Goal: Transaction & Acquisition: Download file/media

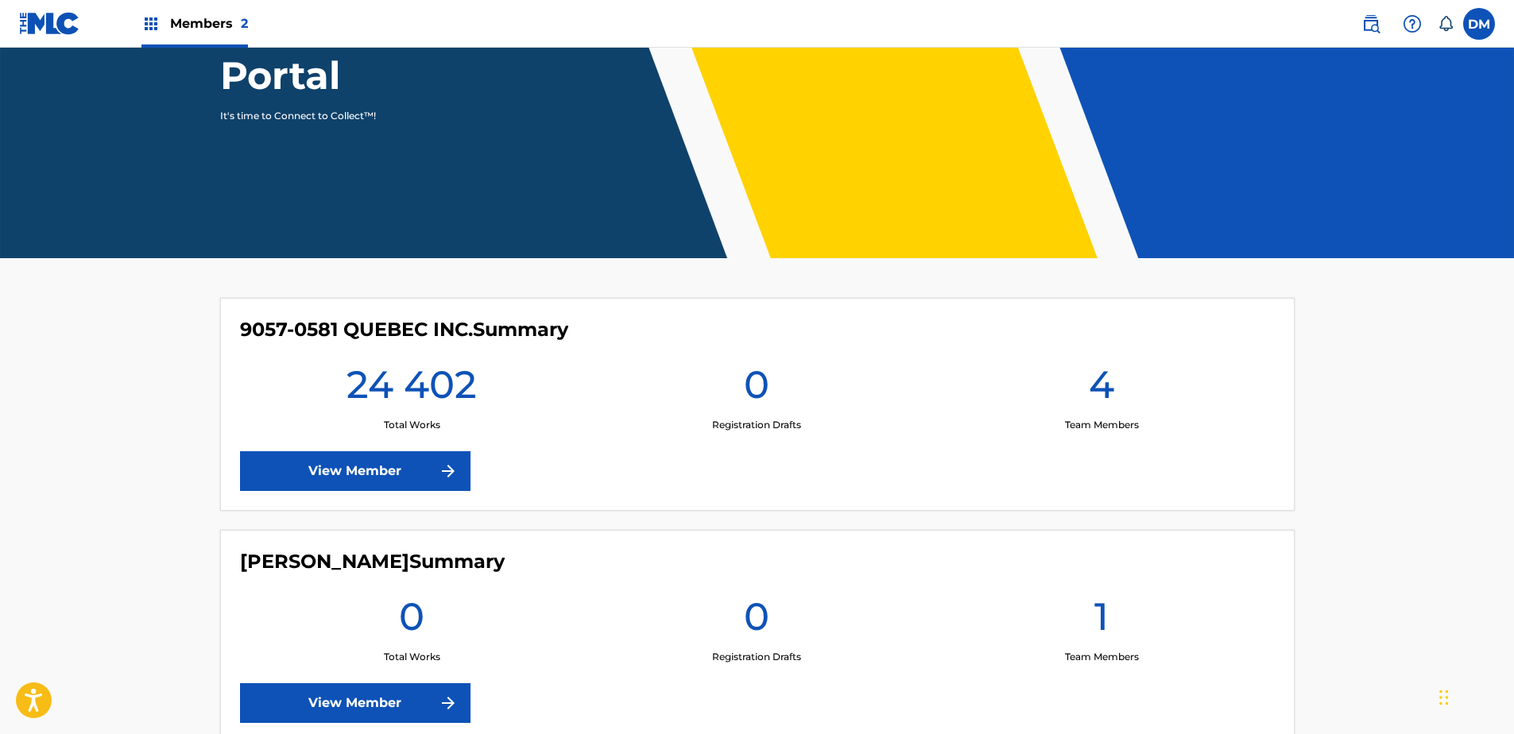
scroll to position [73, 0]
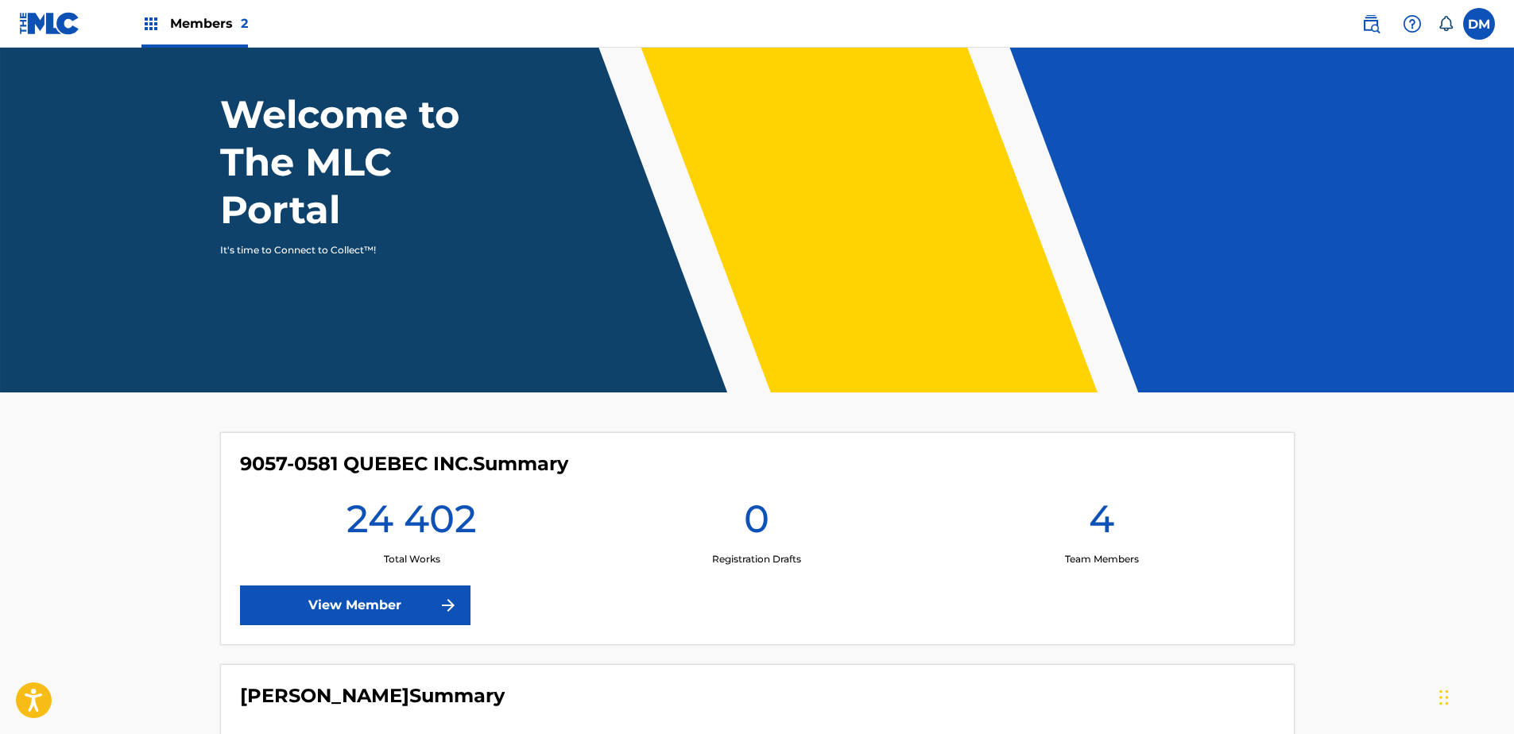
click at [347, 599] on link "View Member" at bounding box center [355, 606] width 230 height 40
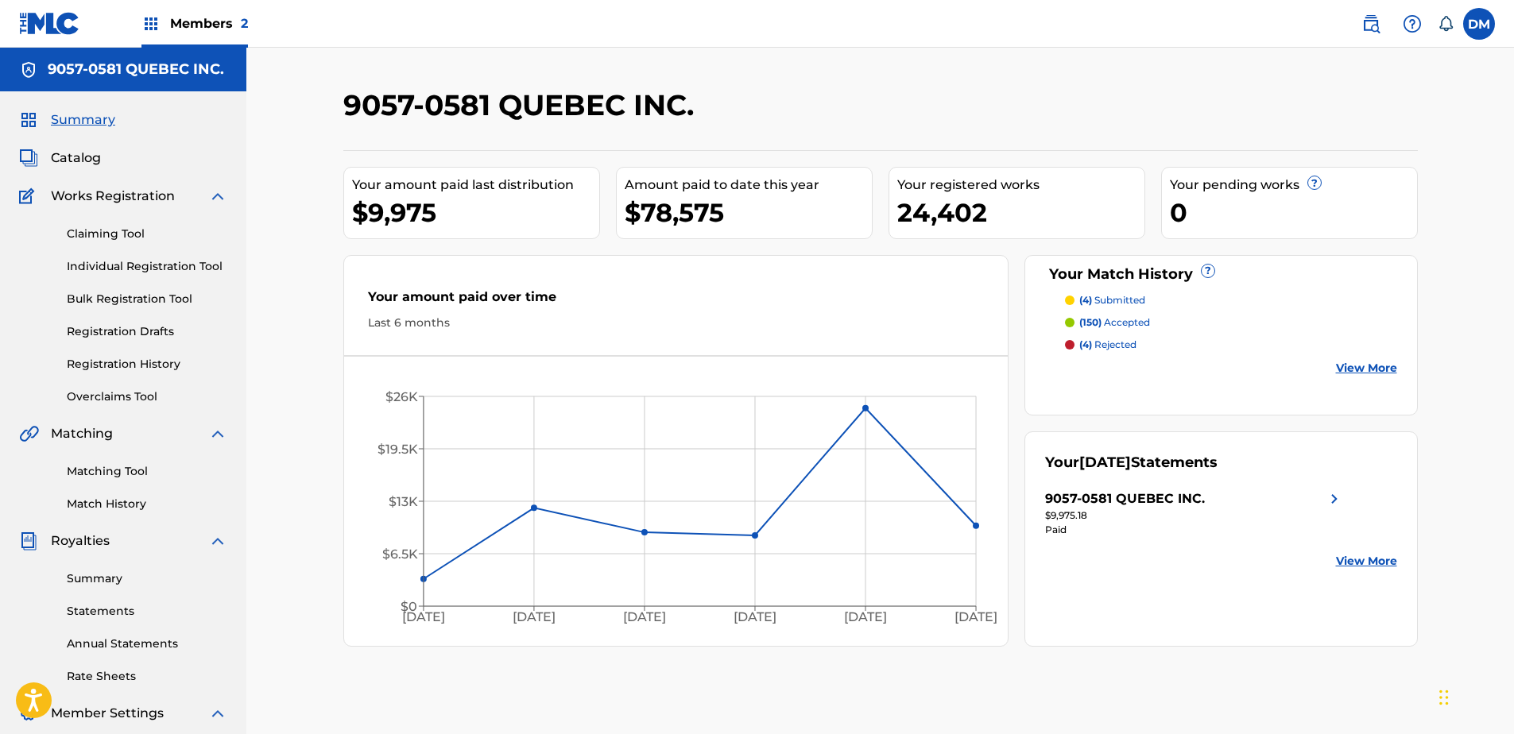
click at [1356, 559] on link "View More" at bounding box center [1366, 561] width 61 height 17
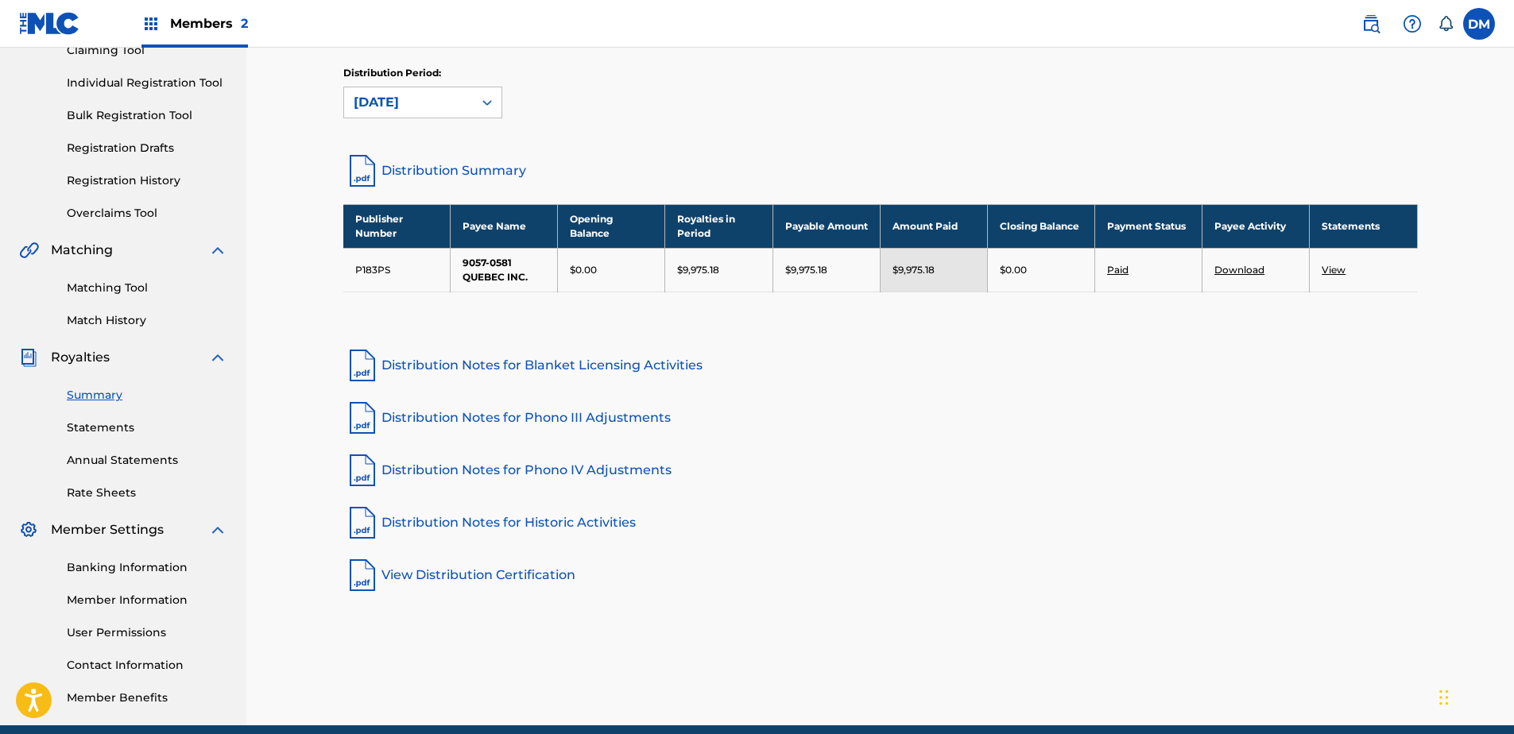
scroll to position [92, 0]
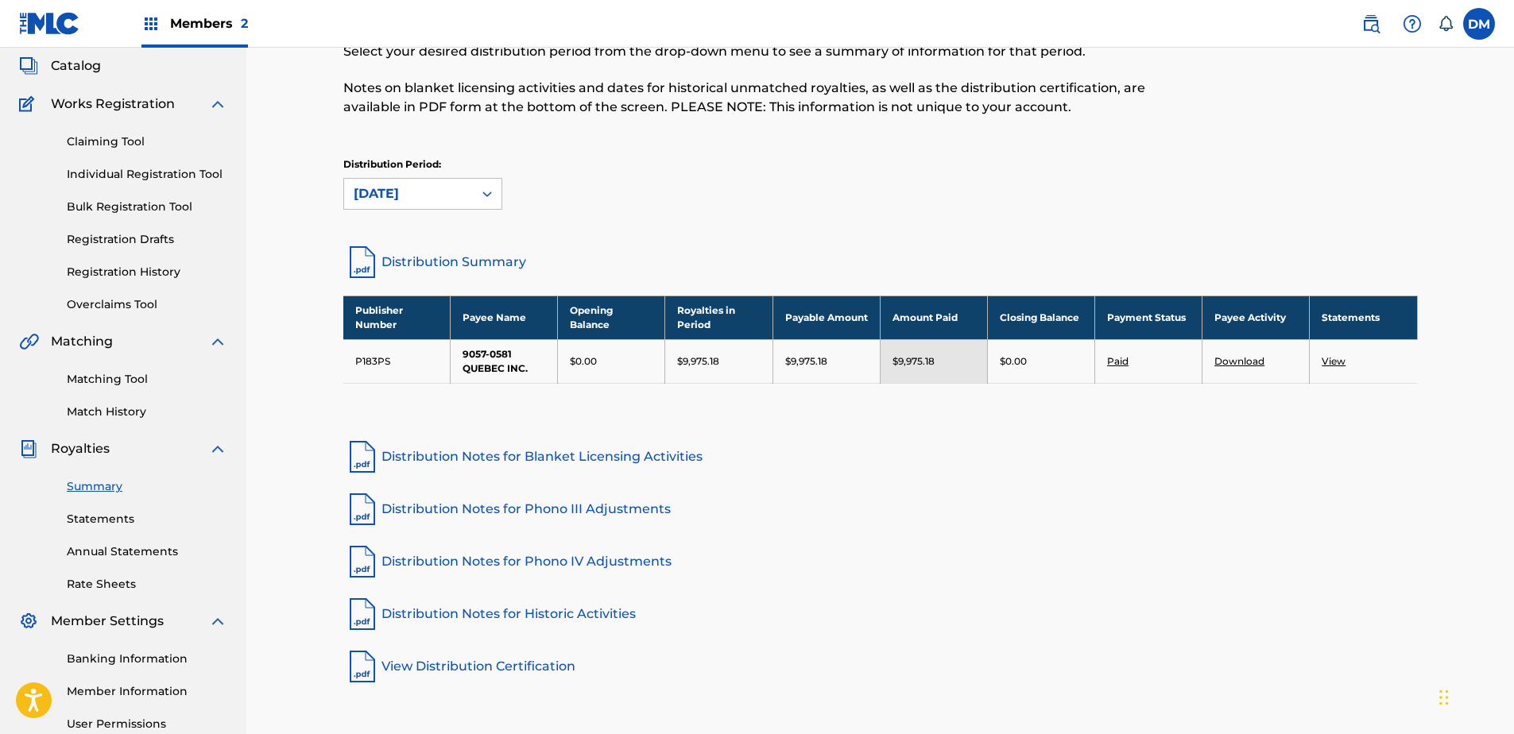
click at [1328, 361] on link "View" at bounding box center [1333, 361] width 24 height 12
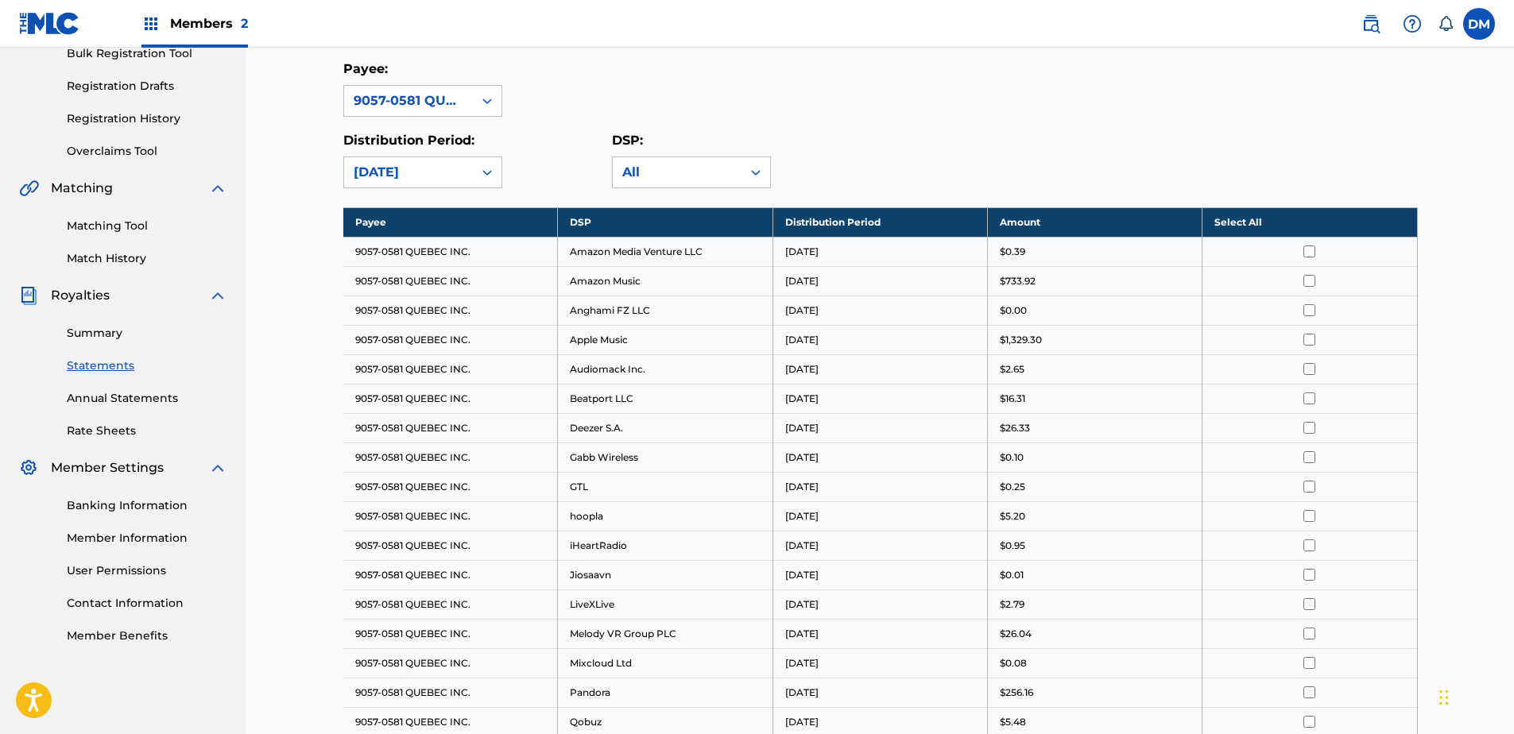
scroll to position [238, 0]
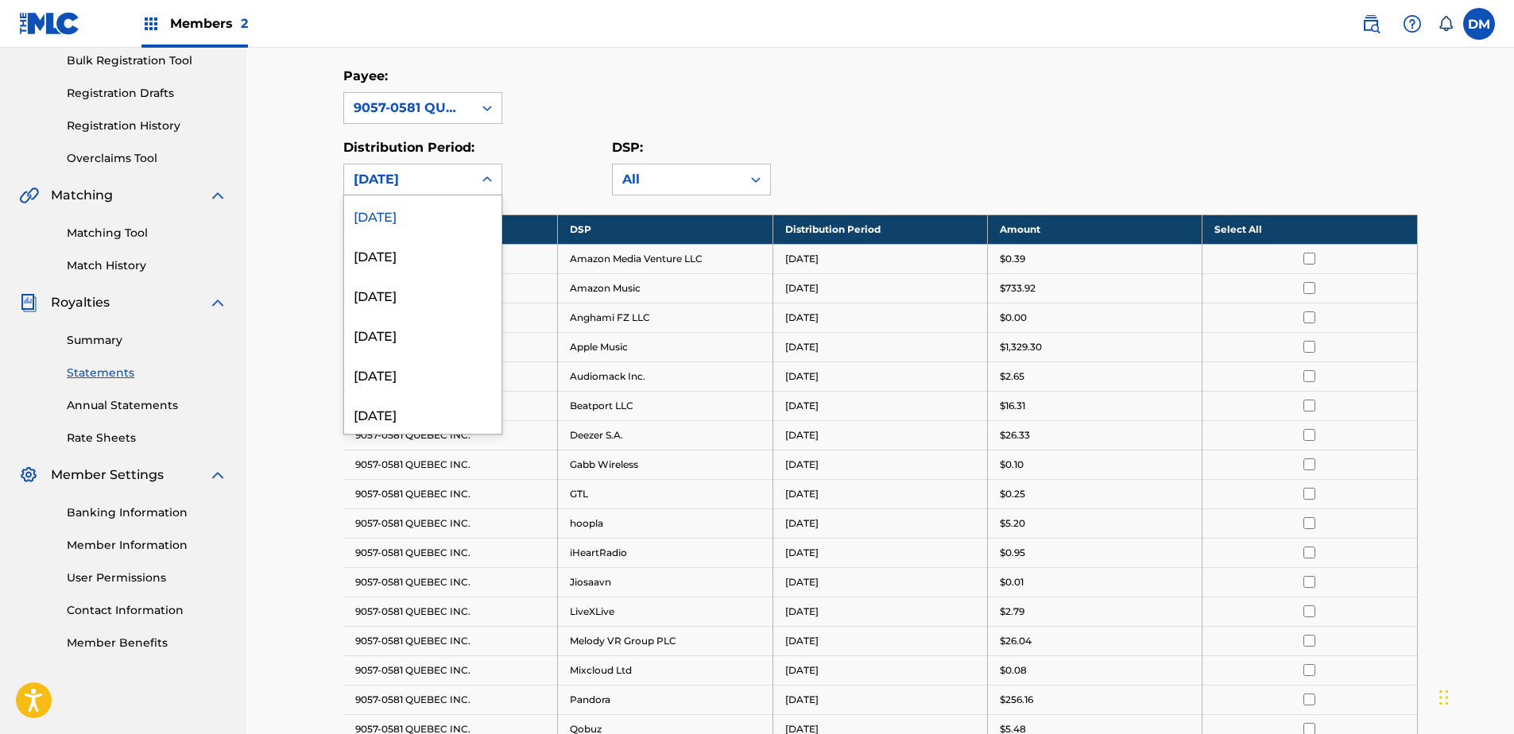
click at [486, 180] on icon at bounding box center [487, 180] width 16 height 16
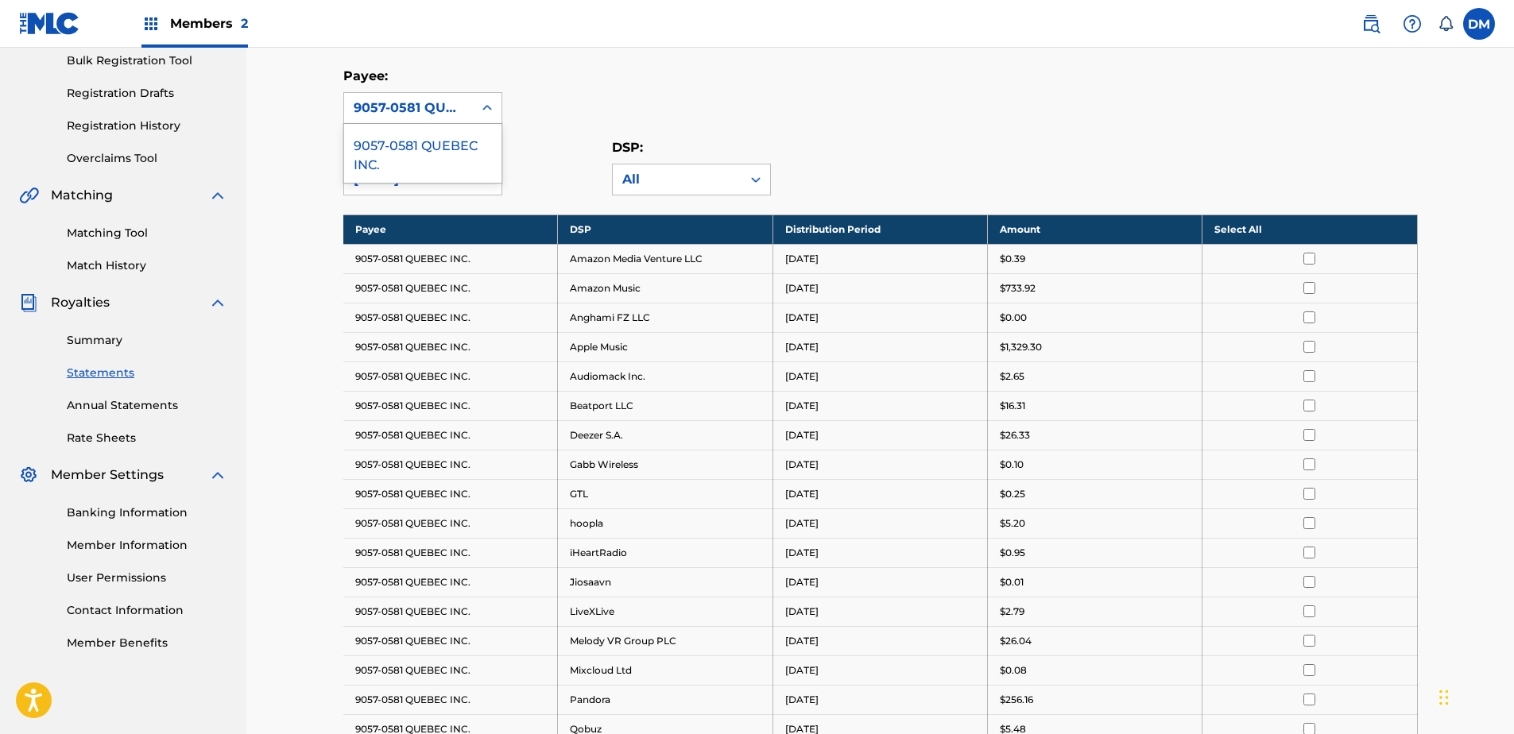
click at [489, 107] on icon at bounding box center [487, 108] width 10 height 6
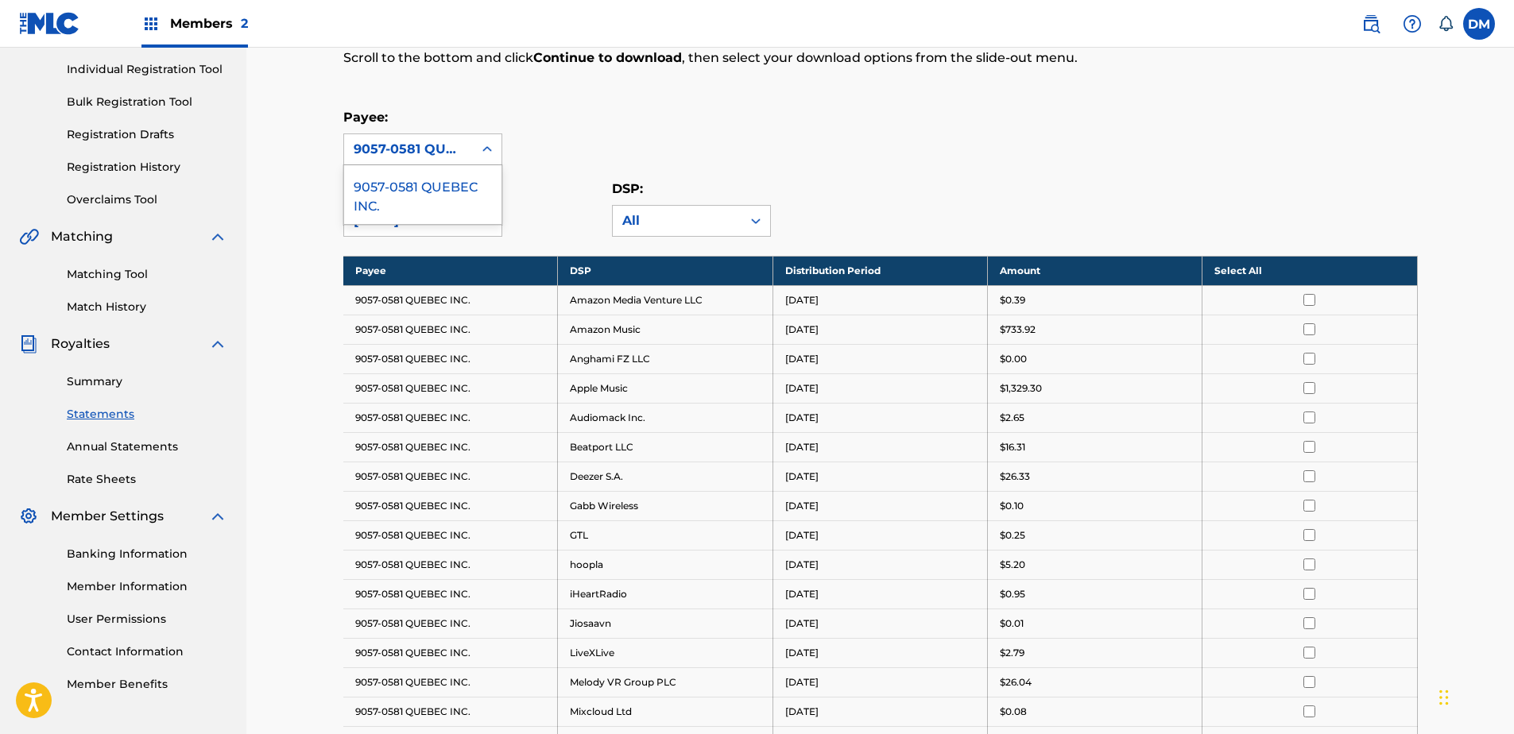
click at [489, 107] on div "Royalty Statements Select your desired payee from the Payee drop-down menu. The…" at bounding box center [880, 588] width 1074 height 1396
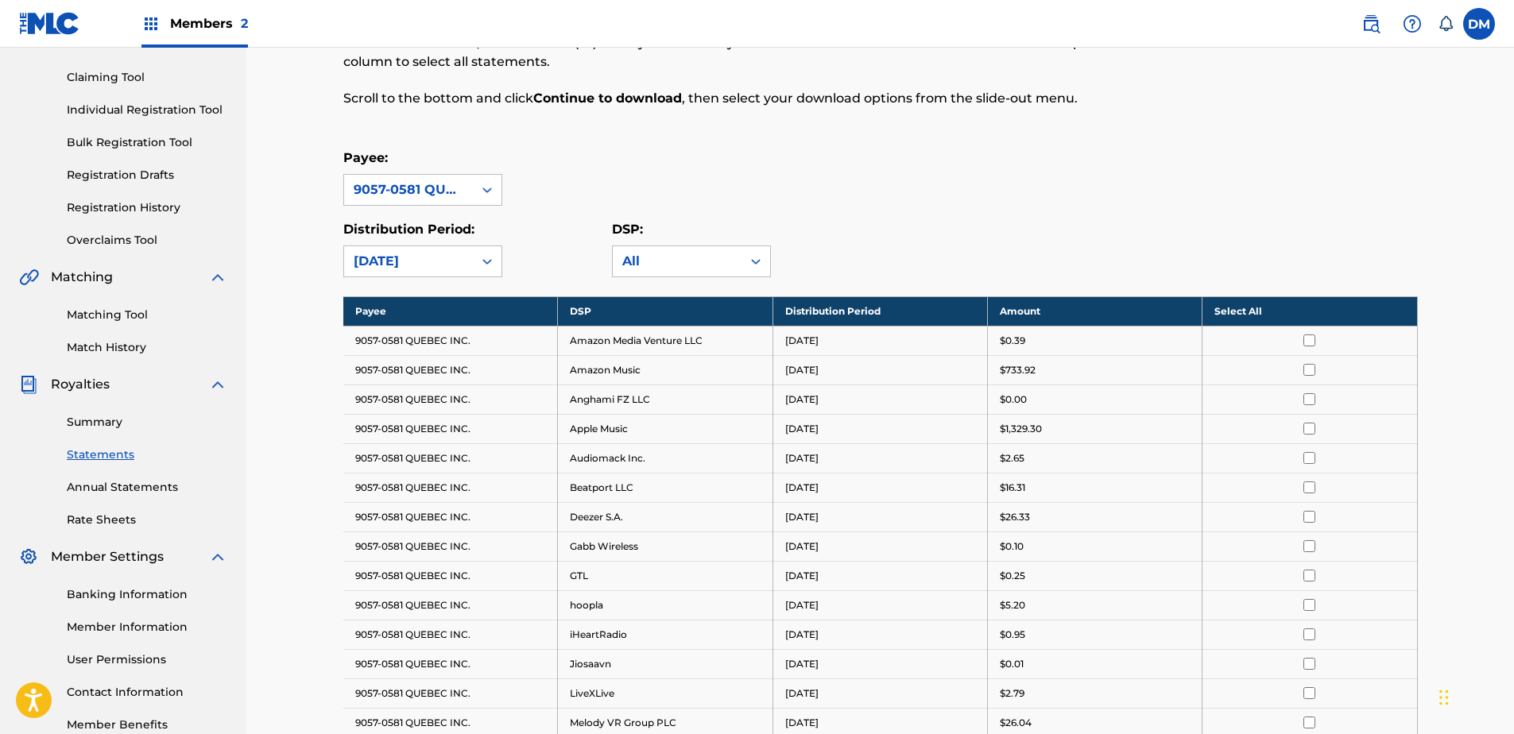
scroll to position [79, 0]
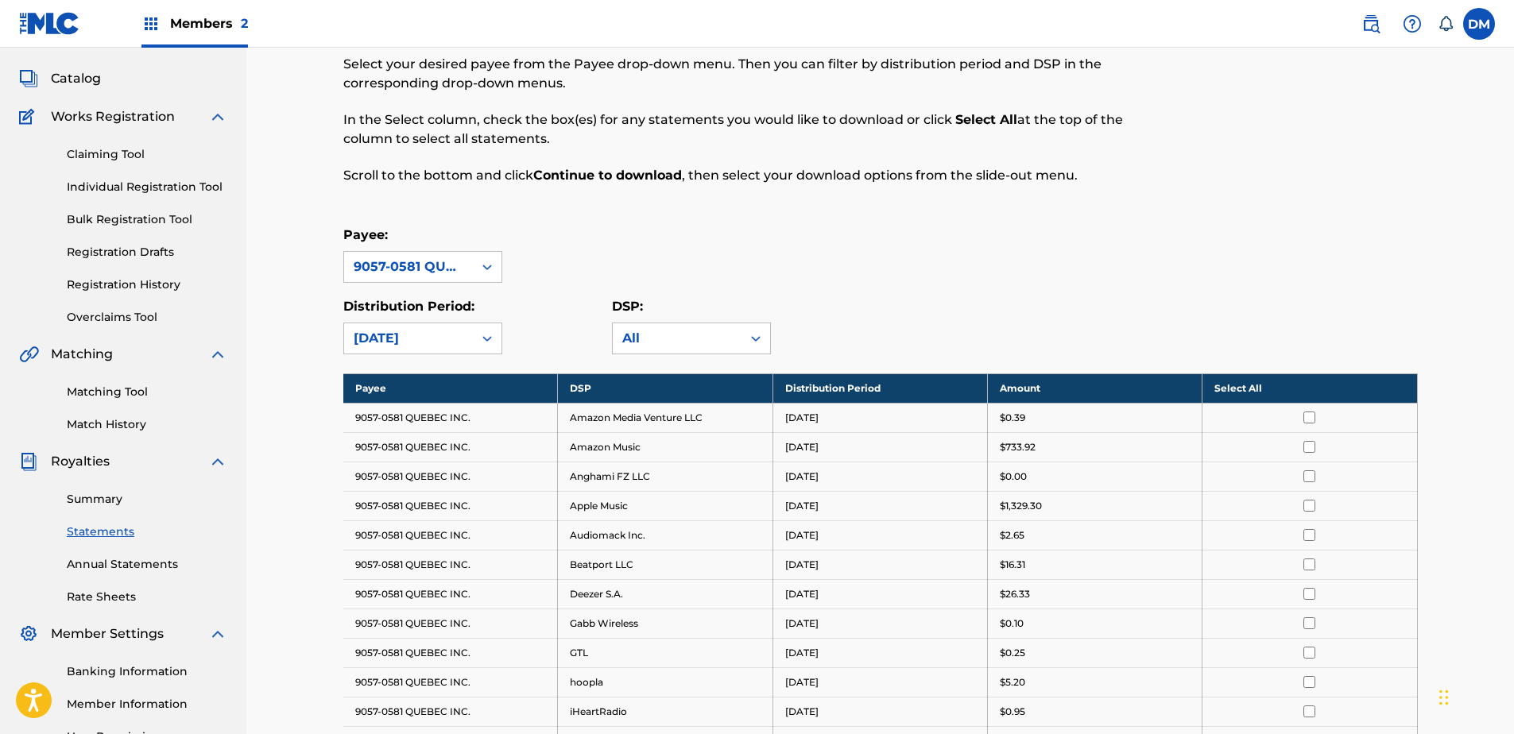
click at [1309, 418] on input "checkbox" at bounding box center [1309, 418] width 12 height 12
click at [1309, 417] on input "checkbox" at bounding box center [1309, 418] width 12 height 12
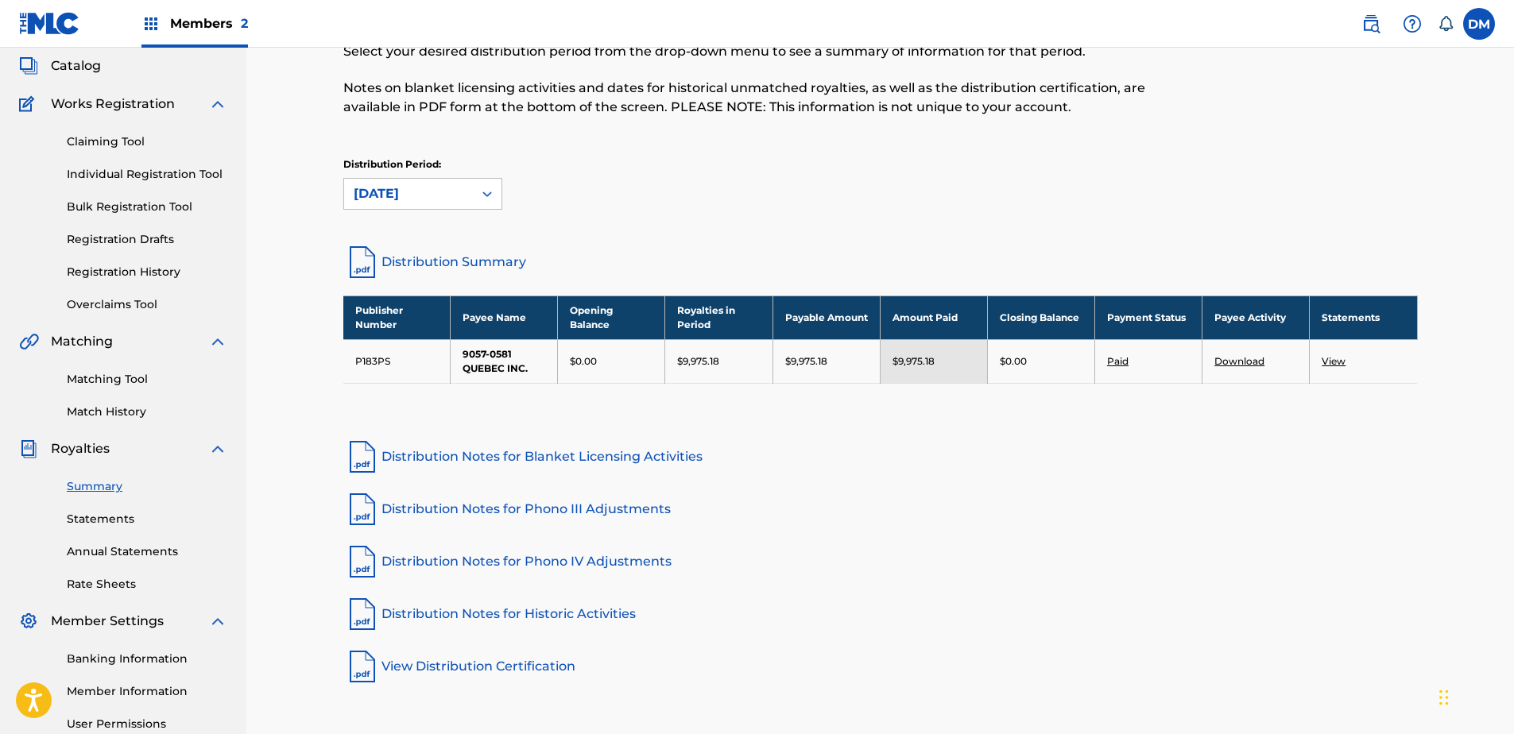
click at [1340, 359] on link "View" at bounding box center [1333, 361] width 24 height 12
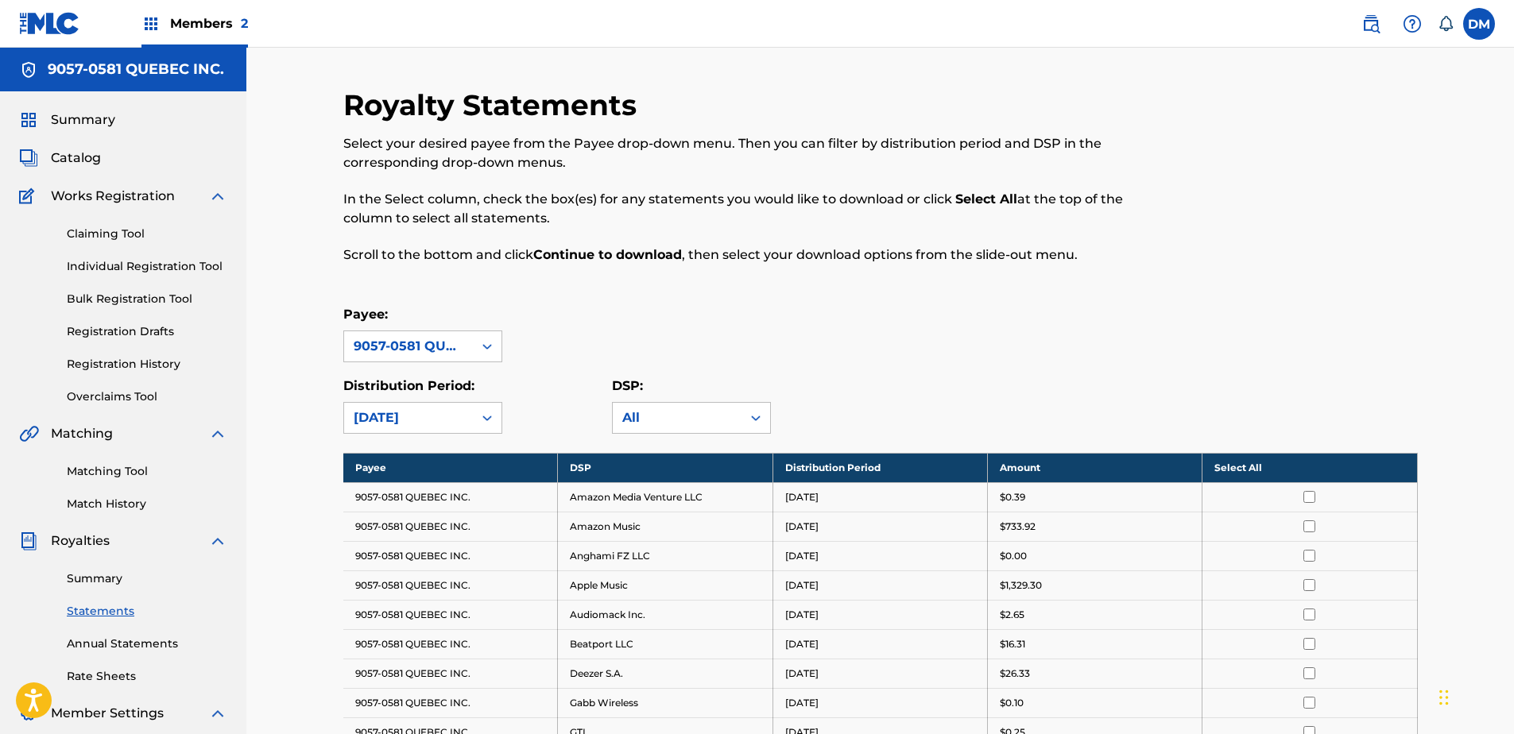
scroll to position [92, 0]
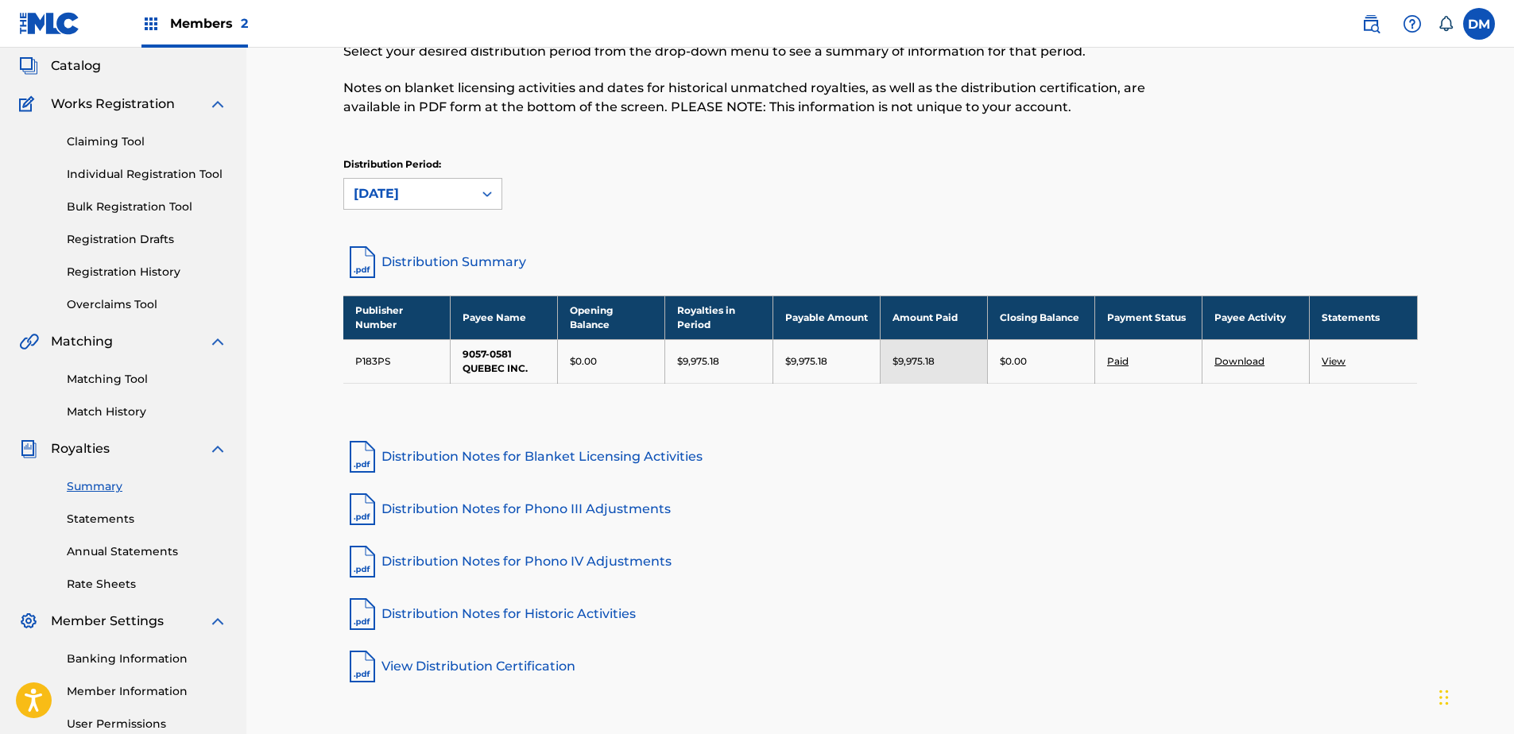
click at [1244, 362] on link "Download" at bounding box center [1239, 361] width 50 height 12
